Goal: Find specific page/section: Find specific page/section

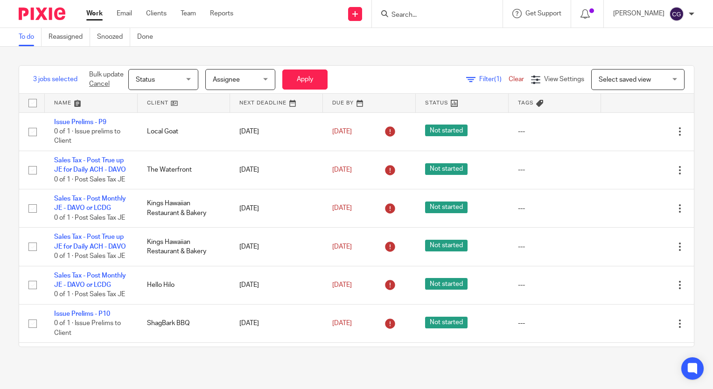
click at [448, 14] on input "Search" at bounding box center [433, 15] width 84 height 8
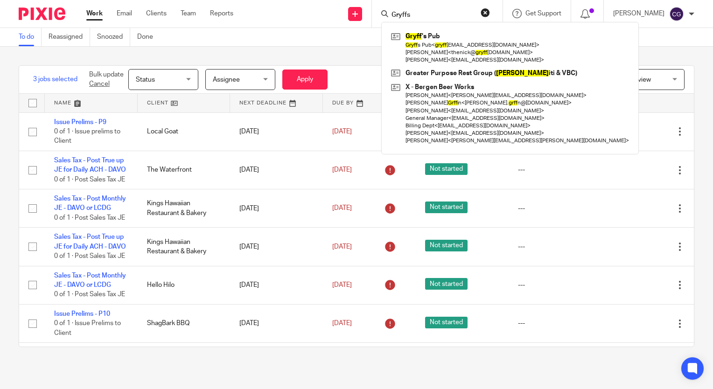
type input "Gryffs"
click button "submit" at bounding box center [0, 0] width 0 height 0
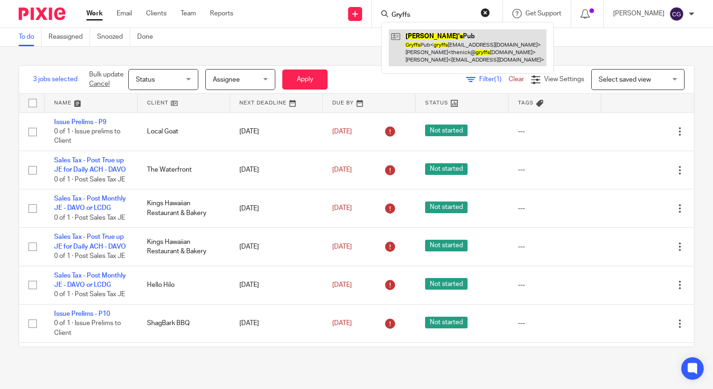
click at [475, 39] on link at bounding box center [468, 47] width 158 height 37
click at [469, 42] on link at bounding box center [468, 47] width 158 height 37
click at [444, 56] on link at bounding box center [468, 47] width 158 height 37
